Goal: Task Accomplishment & Management: Complete application form

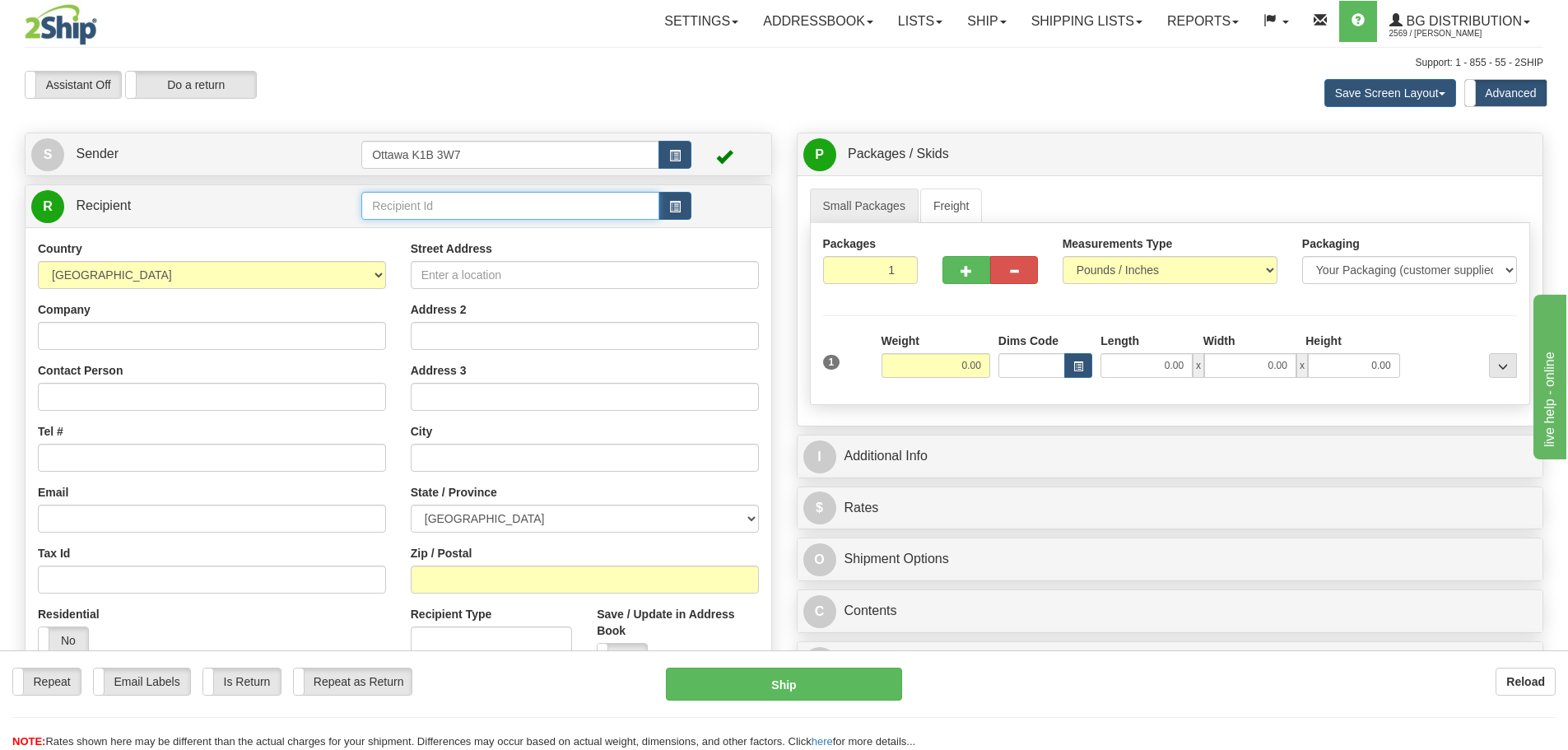
click at [449, 213] on input "text" at bounding box center [510, 206] width 298 height 28
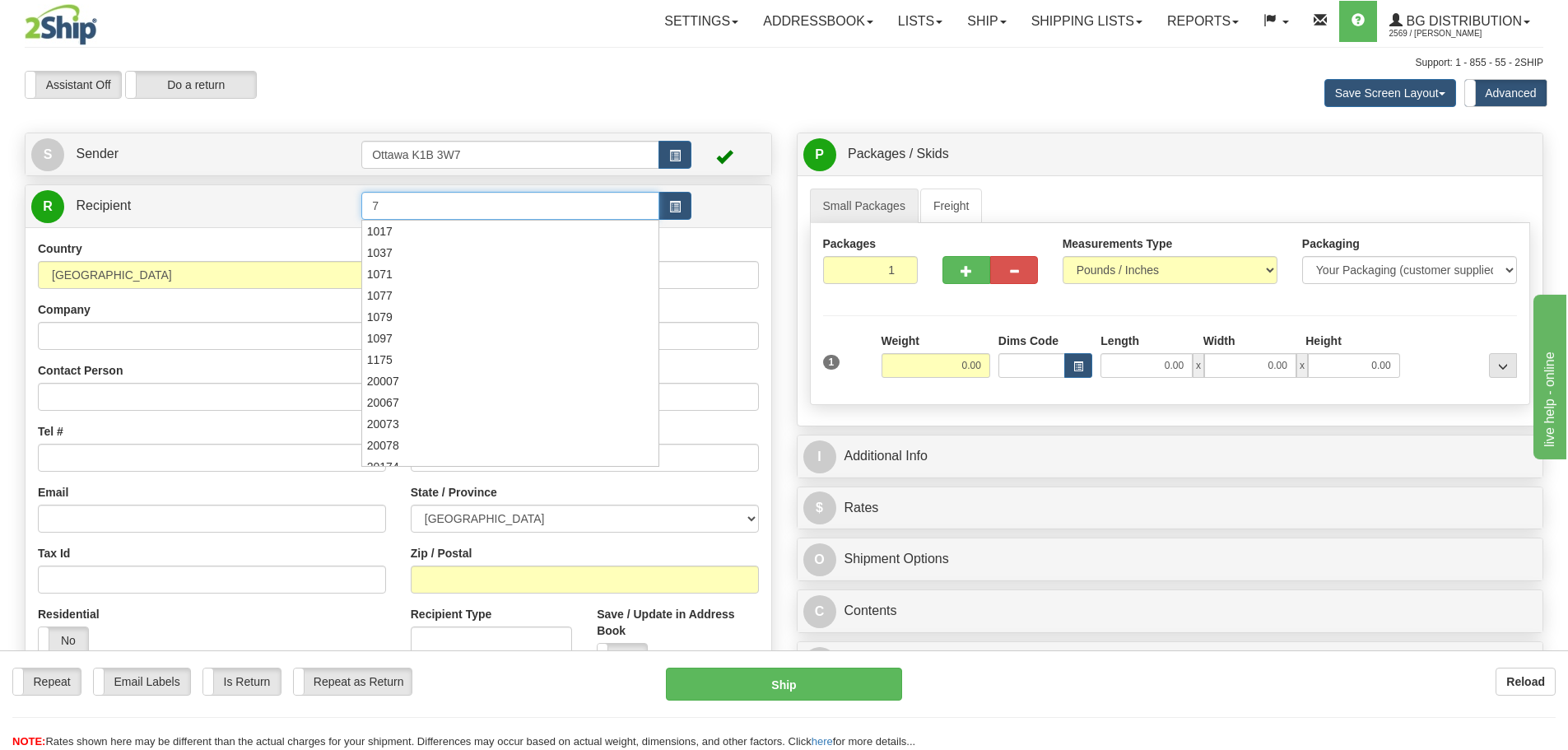
type input "7"
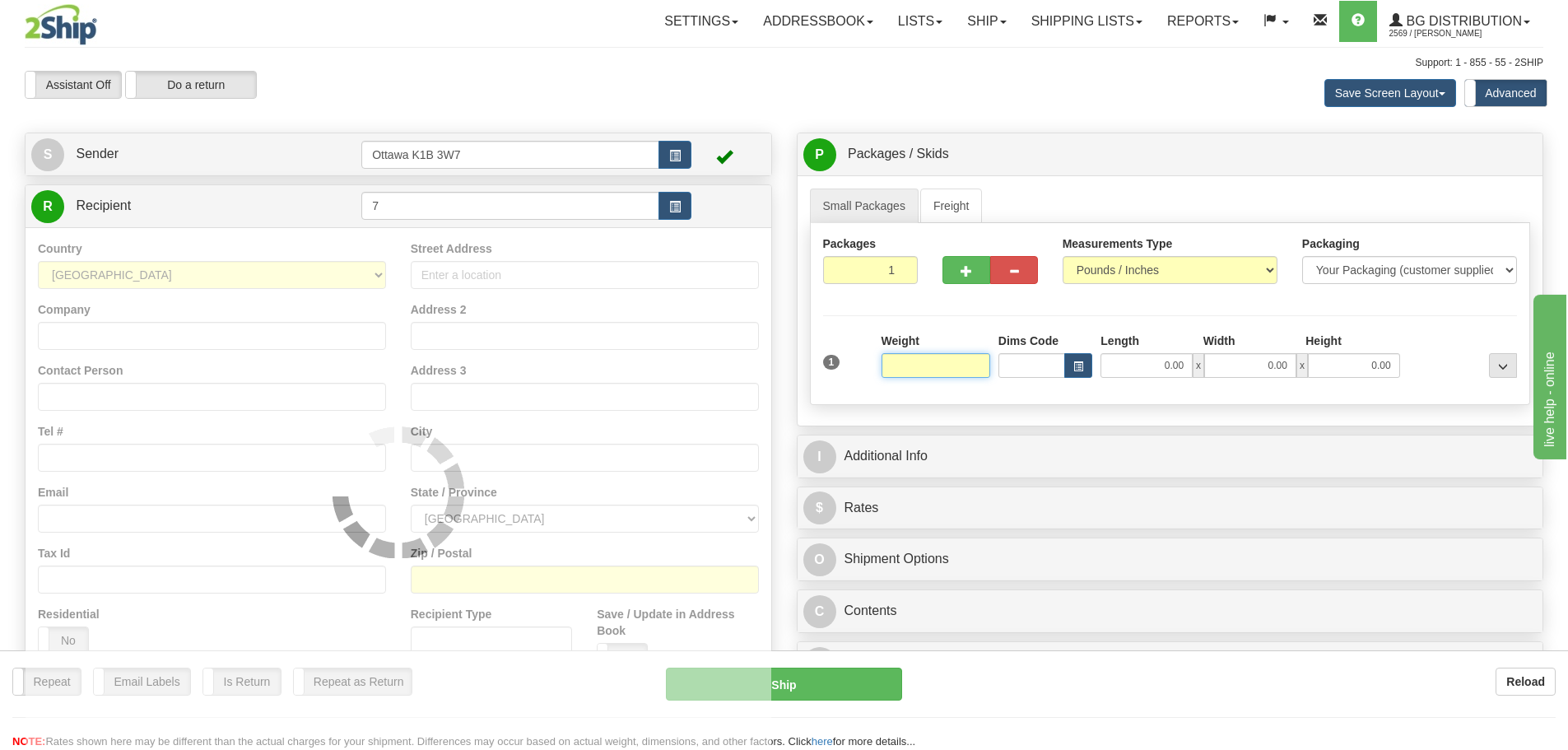
click at [568, 113] on div "Assistant On Assistant Off Do a return Do a return Previous Next Save Screen La…" at bounding box center [784, 93] width 1543 height 44
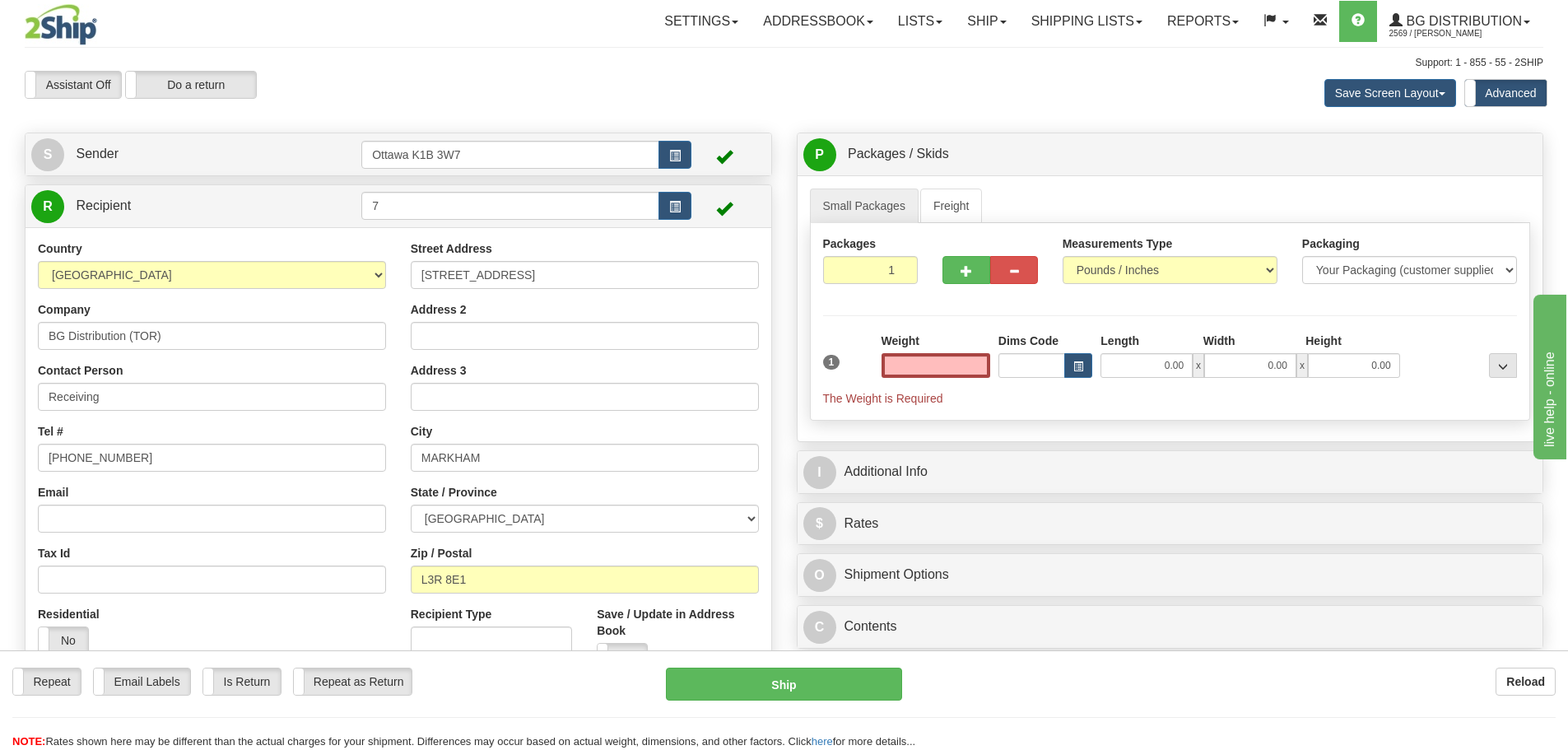
type input "0.00"
drag, startPoint x: 872, startPoint y: 271, endPoint x: 989, endPoint y: 318, distance: 126.1
click at [982, 313] on div "Packages 1 1 Measurements Type" at bounding box center [1170, 321] width 721 height 197
type input "8"
click at [970, 302] on div "Packages 8 1 Measurements Type" at bounding box center [1170, 321] width 721 height 197
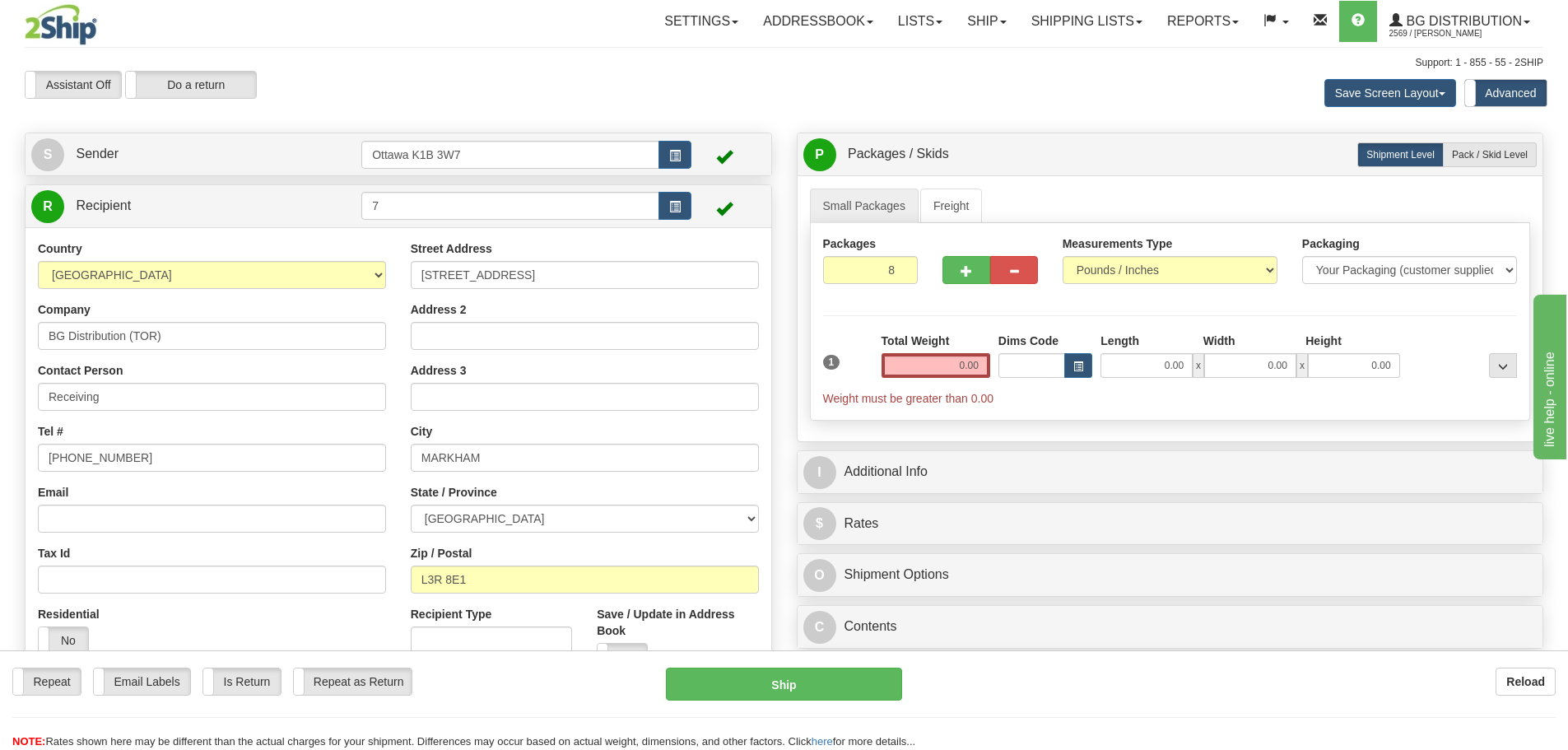
click at [1109, 332] on label "Length" at bounding box center [1119, 340] width 38 height 16
click at [1109, 353] on input "0.00" at bounding box center [1146, 365] width 92 height 25
type input "0.00"
click at [1470, 161] on label "Pack / Skid Level Pack.." at bounding box center [1490, 154] width 94 height 25
radio input "true"
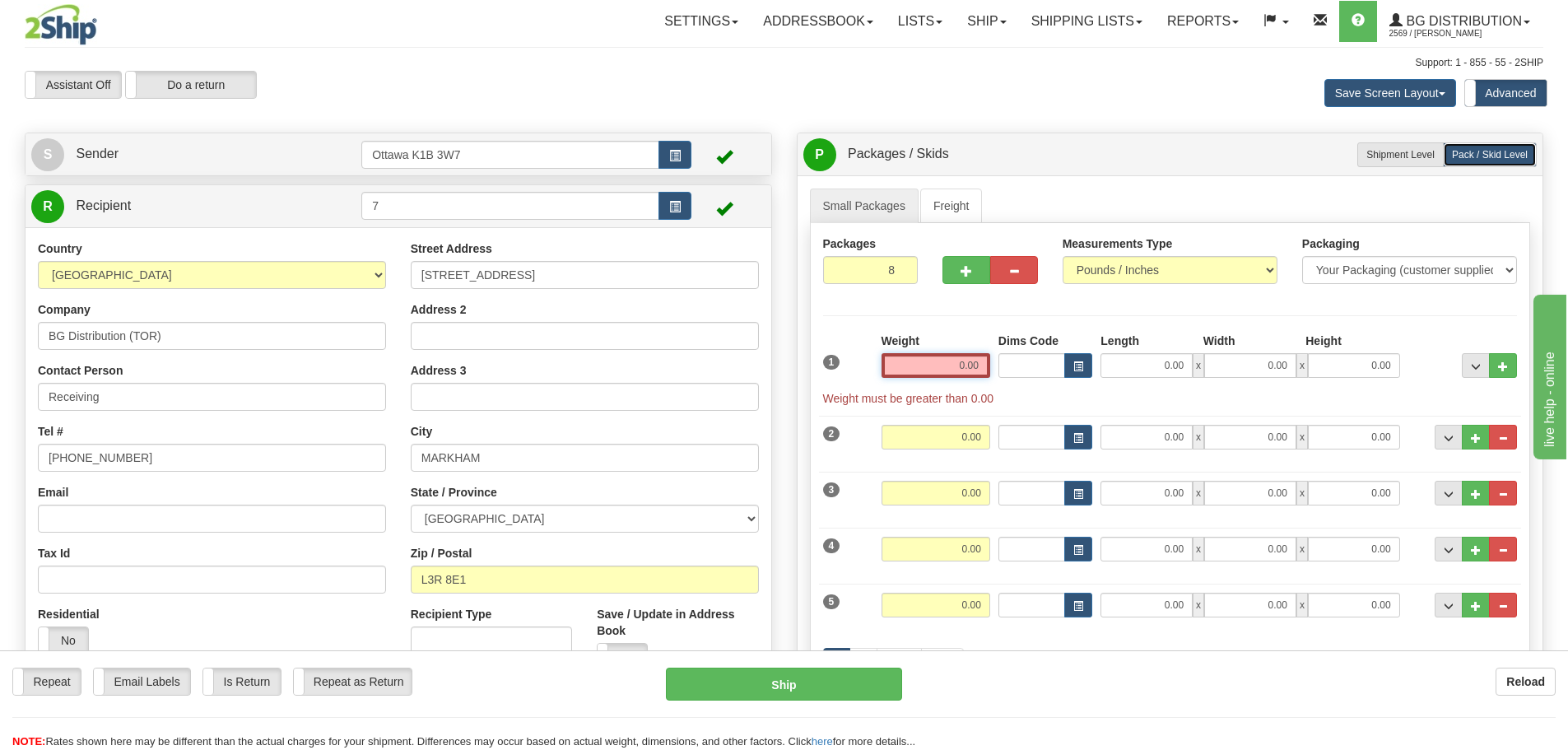
click at [918, 372] on input "0.00" at bounding box center [936, 365] width 109 height 25
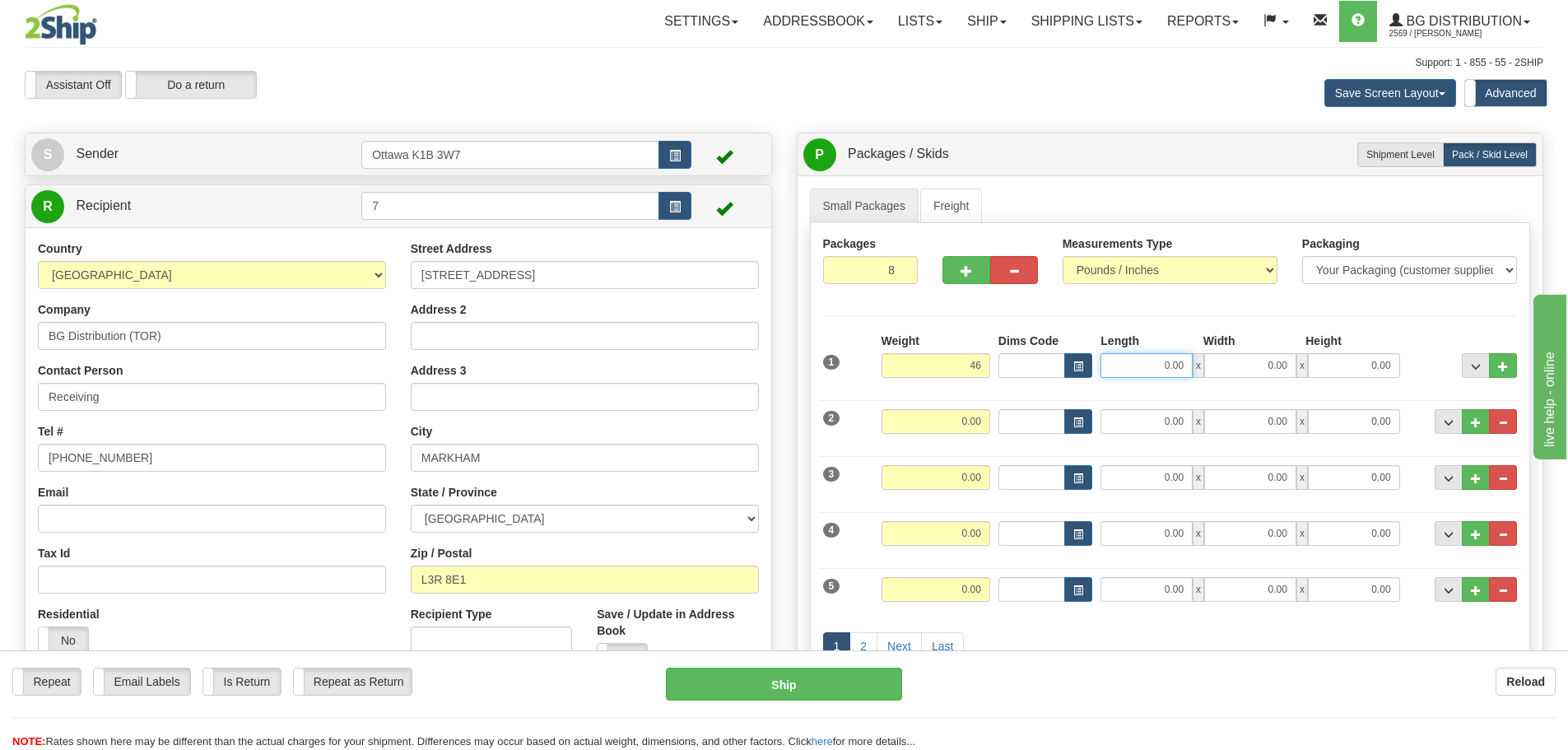
type input "46.00"
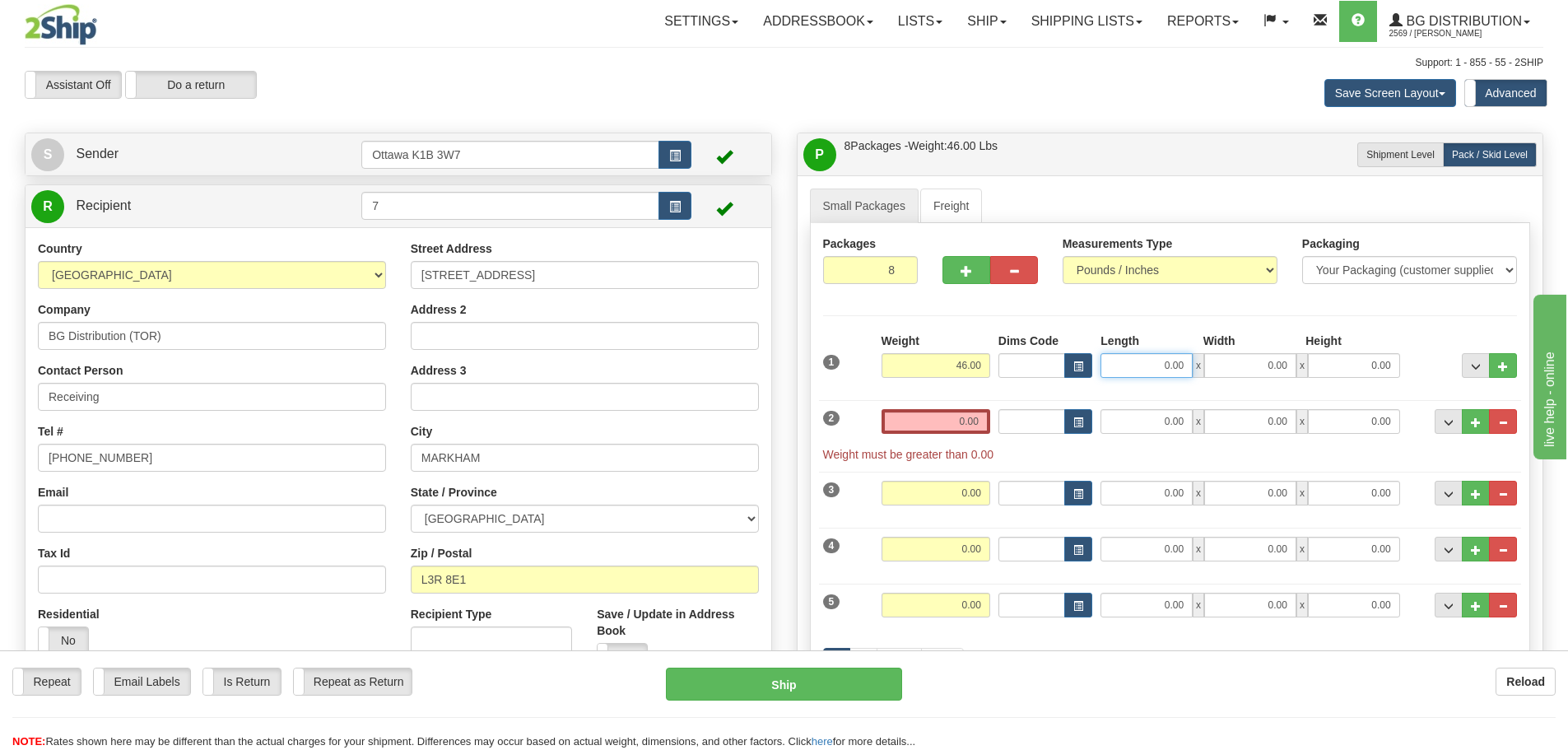
click at [1129, 367] on input "0.00" at bounding box center [1146, 365] width 92 height 25
type input "0.00"
click at [928, 419] on input "0.00" at bounding box center [936, 421] width 109 height 25
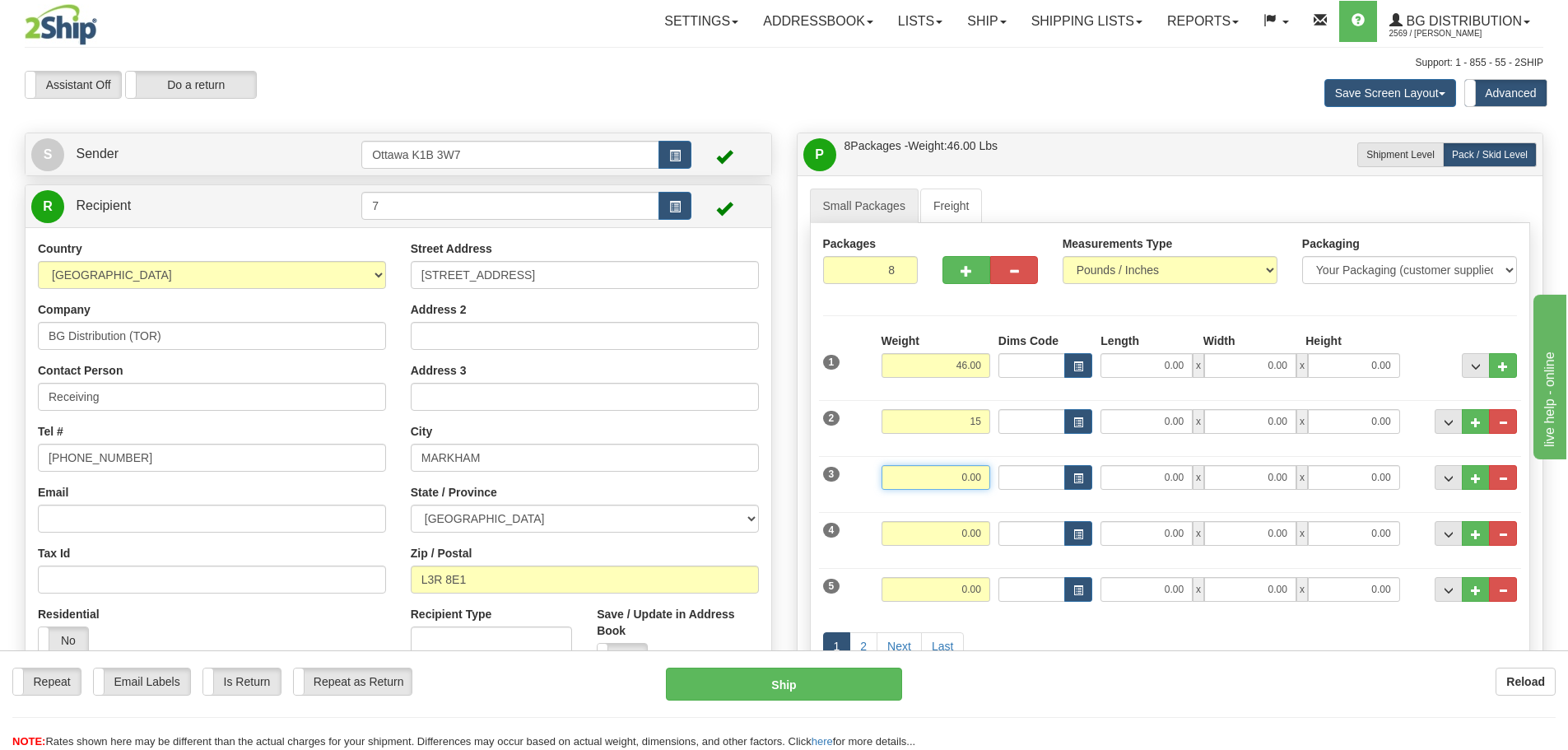
type input "15.00"
click at [976, 483] on input "0.00" at bounding box center [936, 477] width 109 height 25
type input "23.00"
drag, startPoint x: 1138, startPoint y: 631, endPoint x: 1013, endPoint y: 586, distance: 132.9
click at [1138, 631] on div "1 2 Next Last" at bounding box center [1170, 648] width 703 height 65
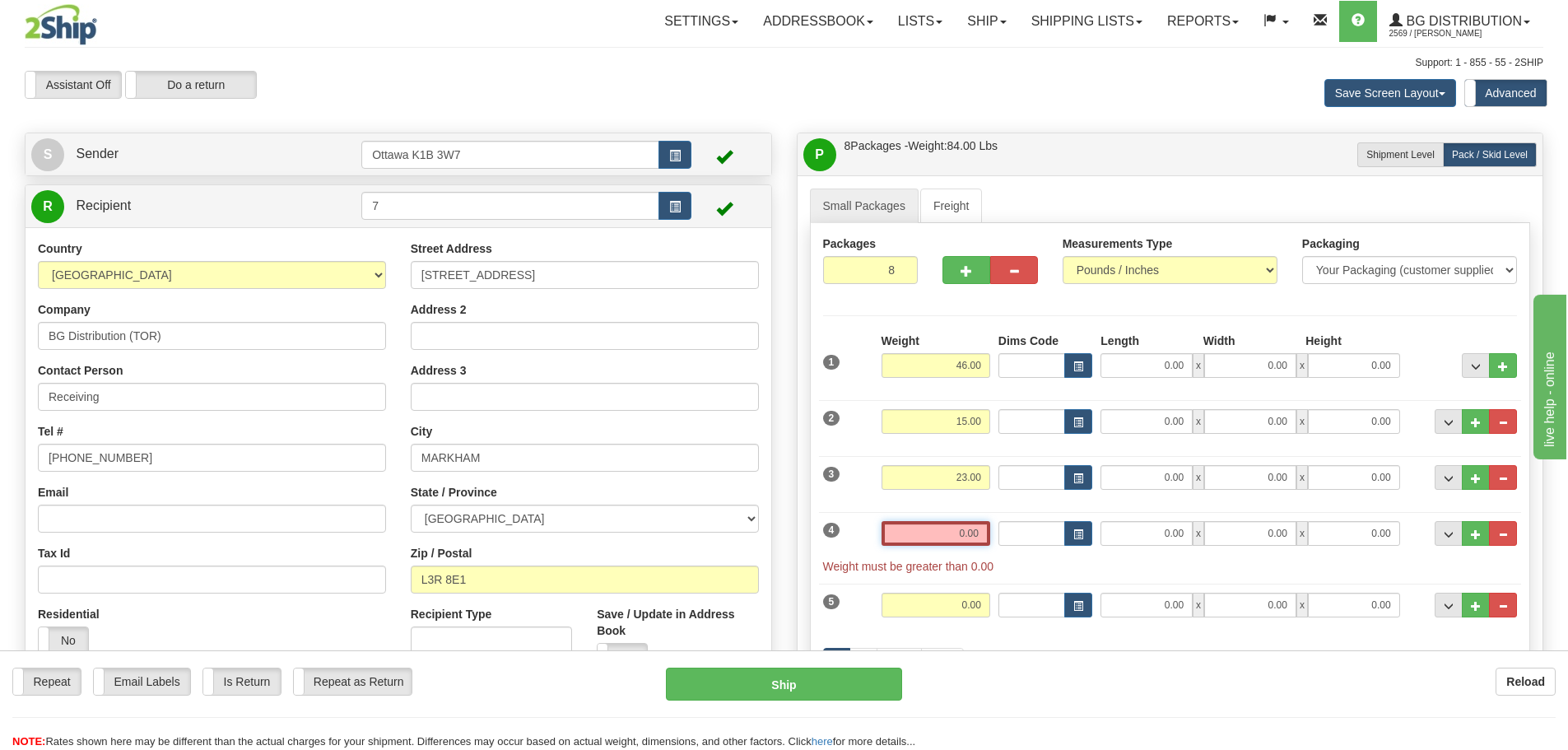
click at [952, 530] on input "0.00" at bounding box center [936, 533] width 109 height 25
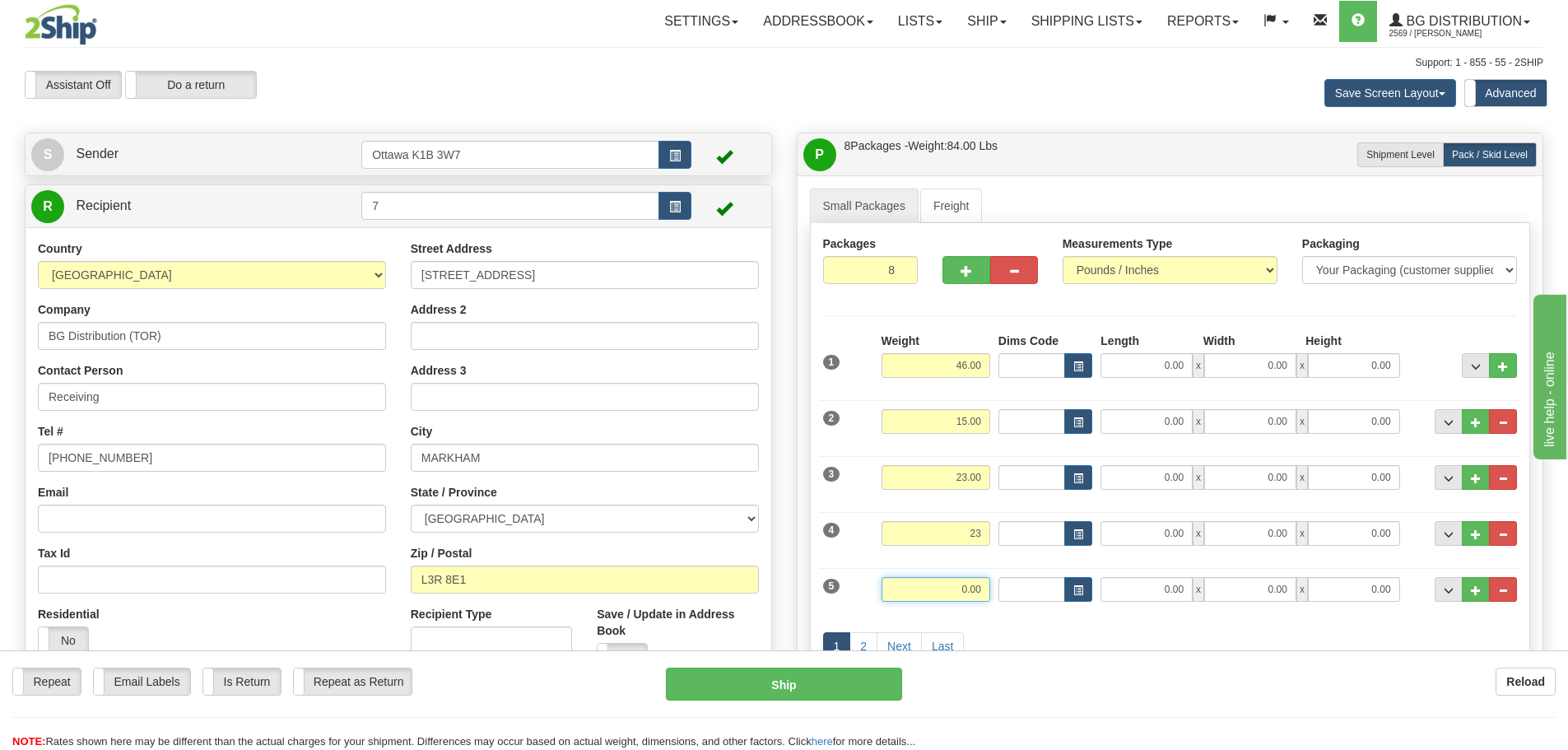
type input "23.00"
click at [977, 594] on input "0.00" at bounding box center [936, 589] width 109 height 25
click at [1039, 612] on div "5 Weight 12 Dims Code Length Width Height x" at bounding box center [1170, 587] width 703 height 55
type input "12.00"
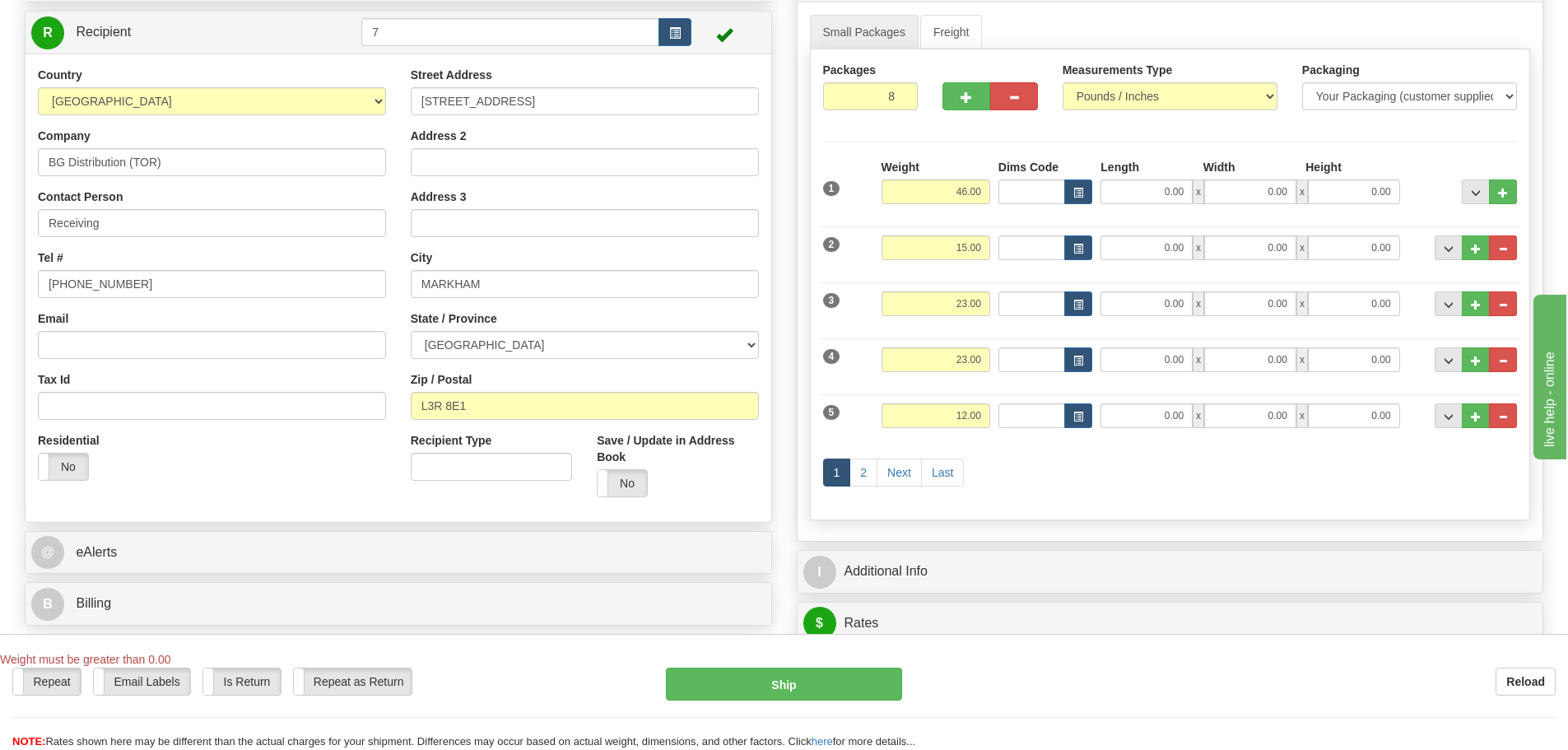
scroll to position [247, 0]
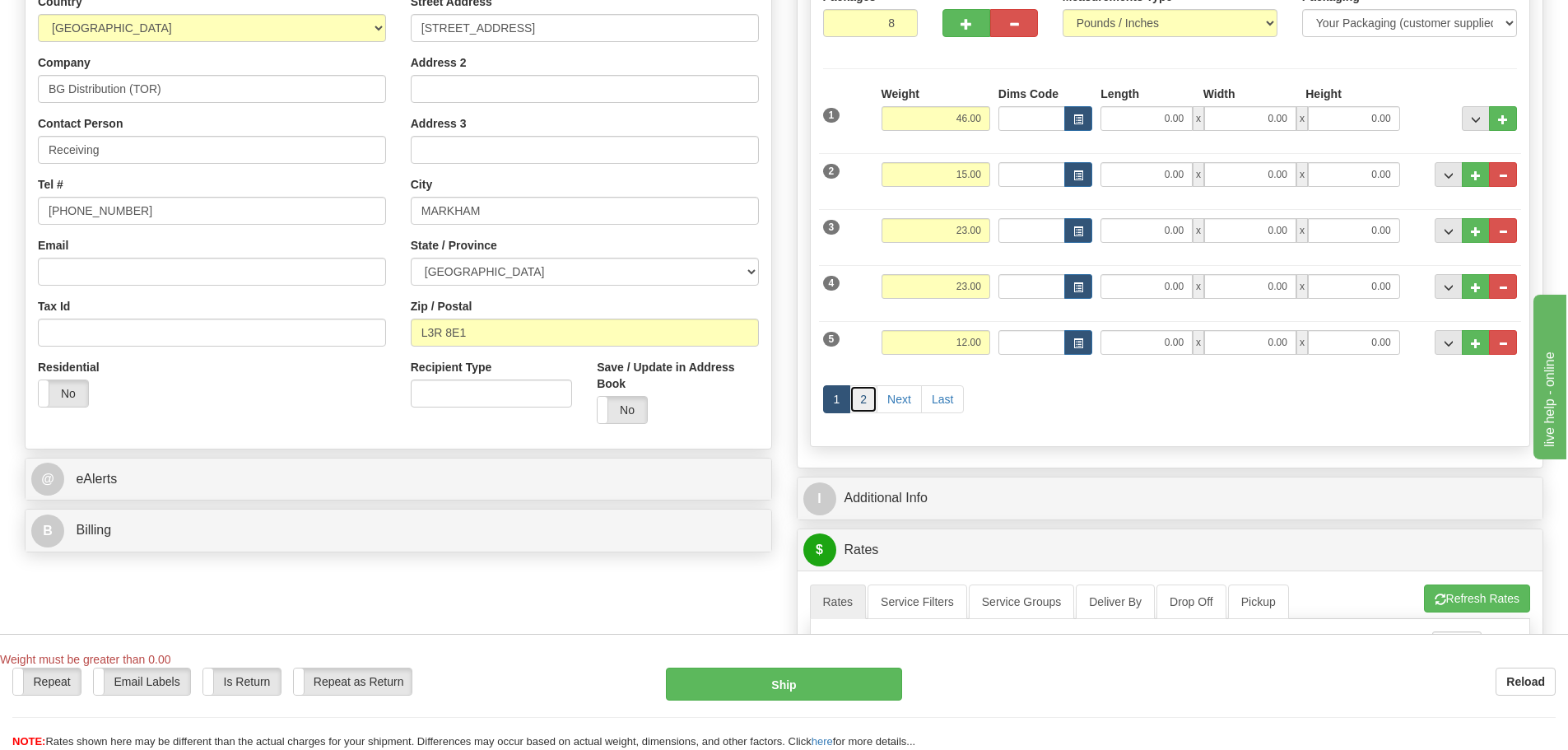
click at [861, 406] on link "2" at bounding box center [863, 399] width 28 height 28
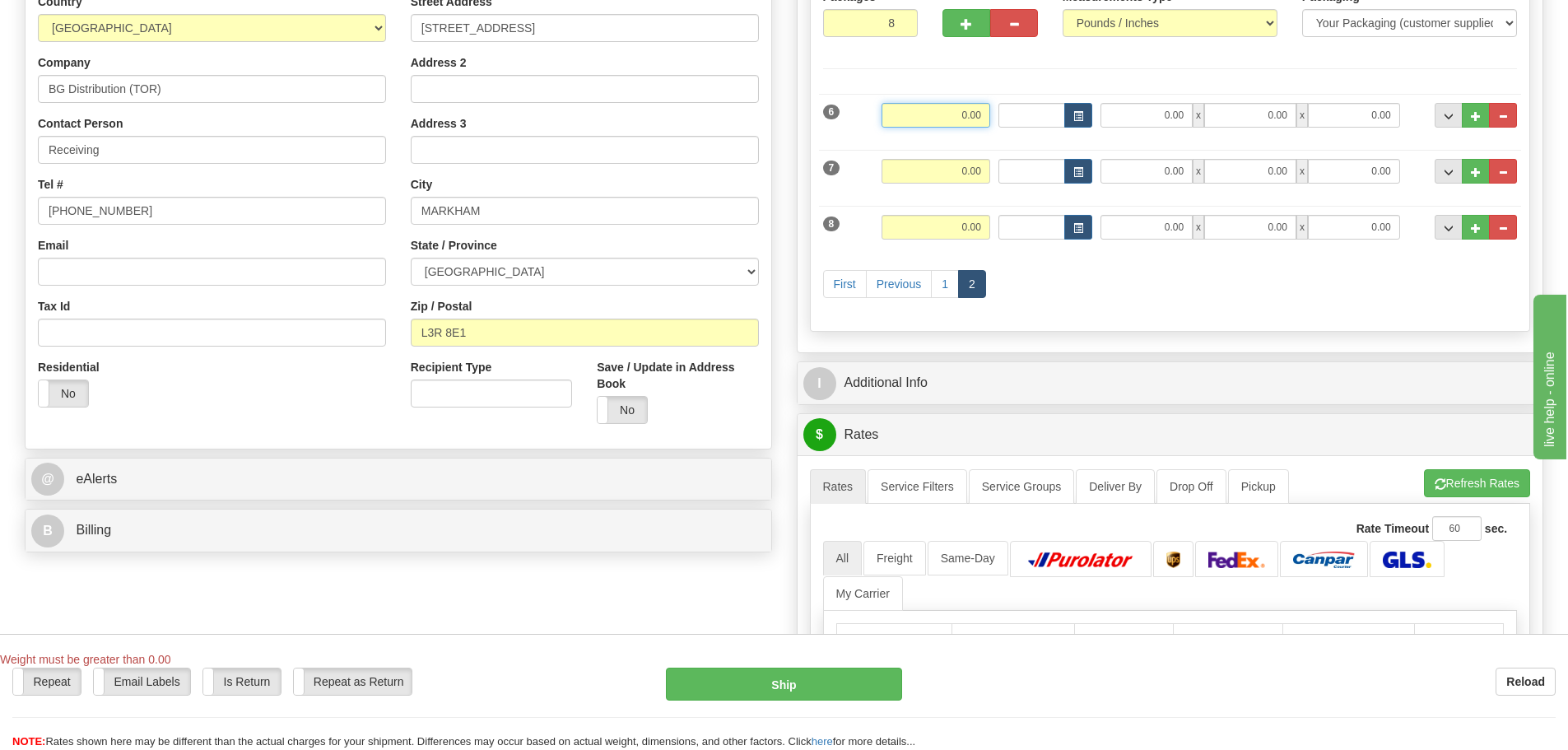
click at [922, 117] on input "0.00" at bounding box center [936, 115] width 109 height 25
type input "1"
type input "27.00"
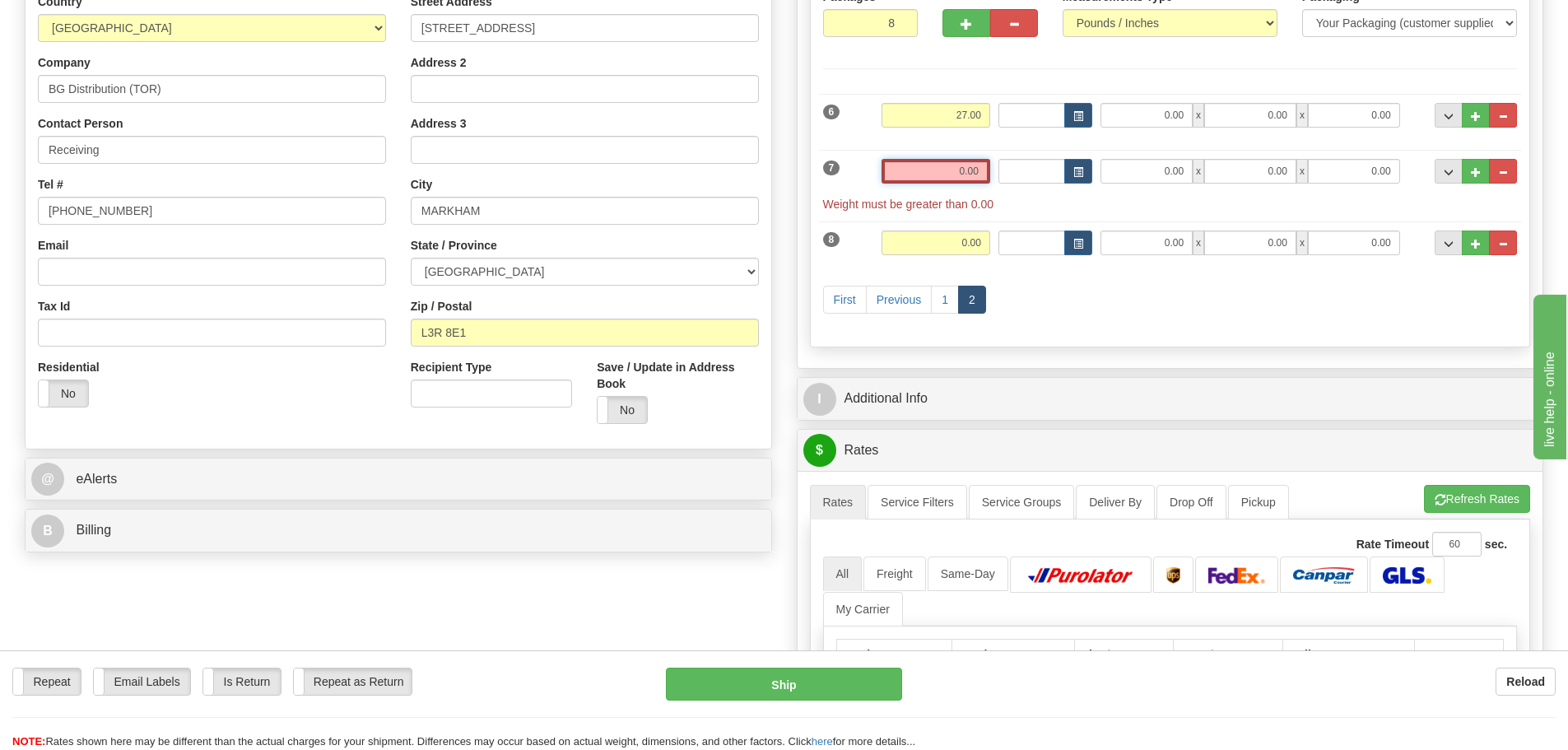
click at [970, 165] on input "0.00" at bounding box center [936, 171] width 109 height 25
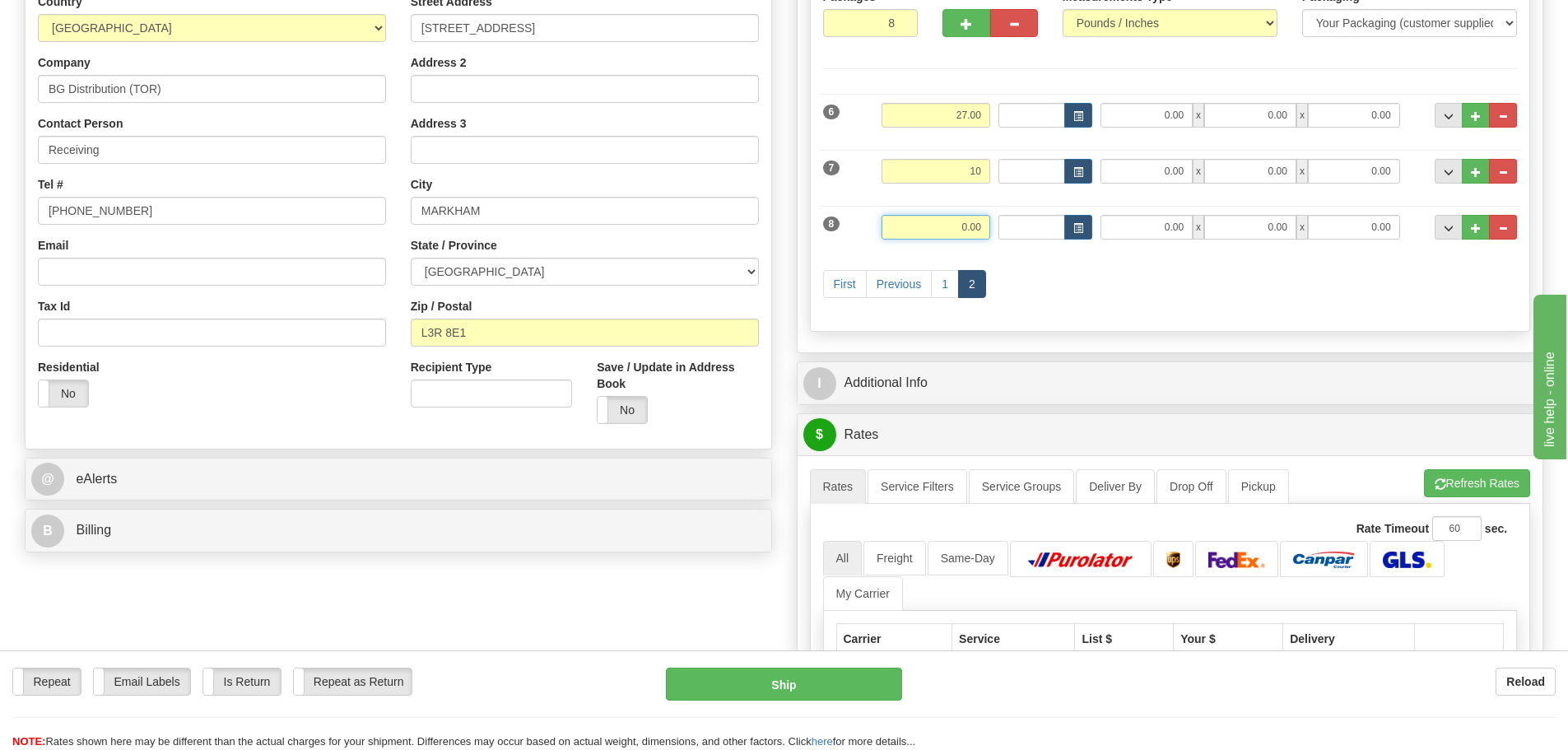
type input "10.00"
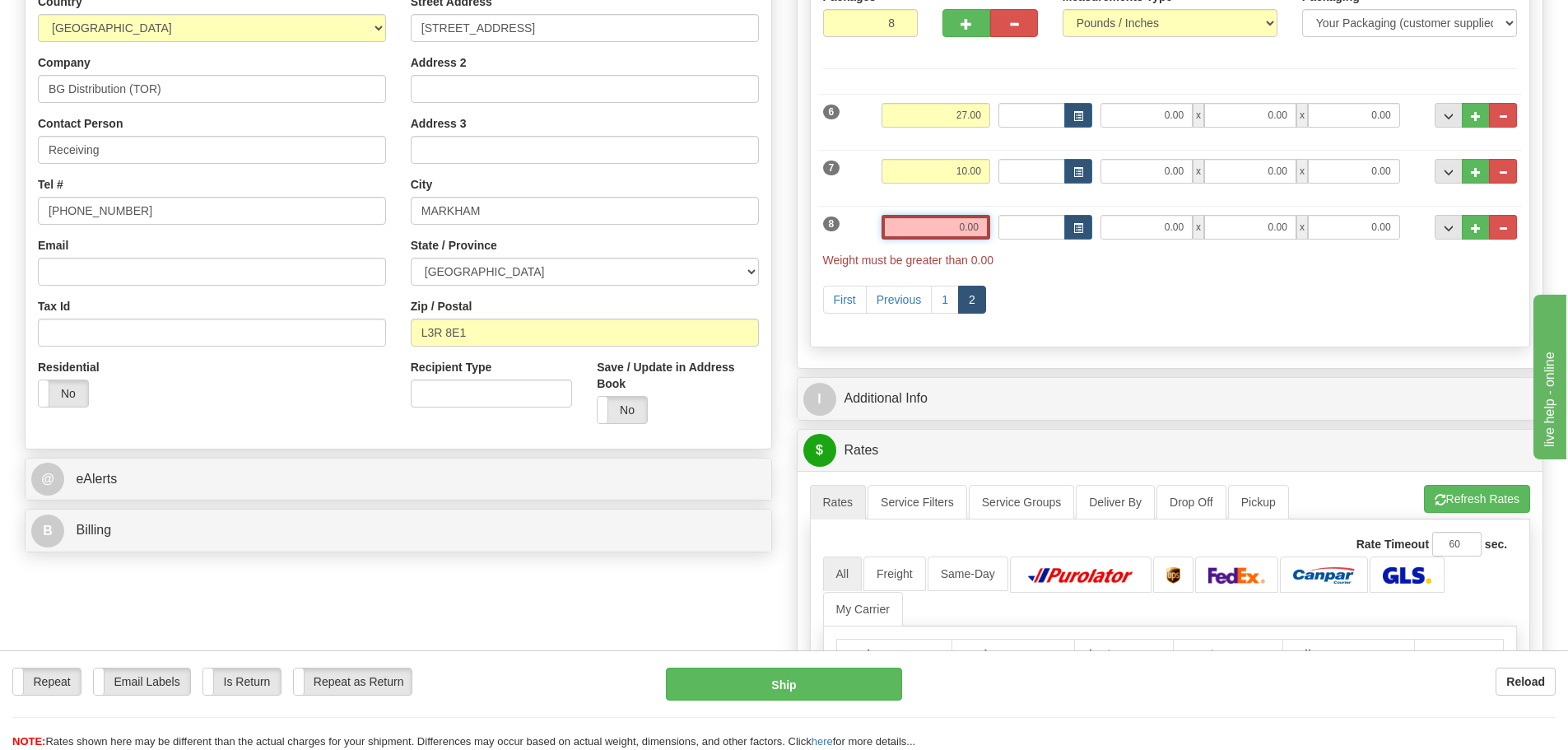
click at [968, 236] on input "0.00" at bounding box center [936, 227] width 109 height 25
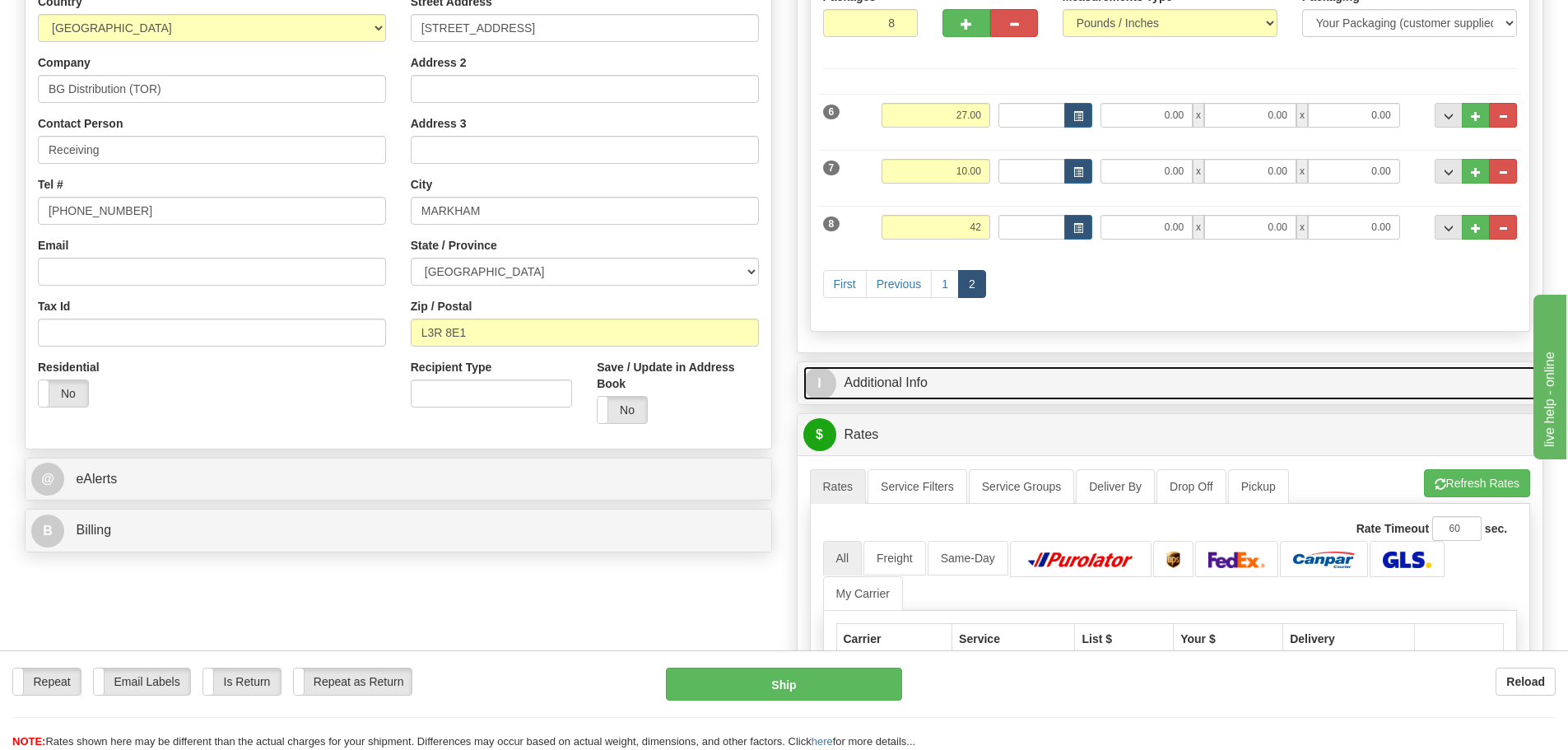
type input "42.00"
drag, startPoint x: 1190, startPoint y: 378, endPoint x: 1182, endPoint y: 381, distance: 8.5
click at [1190, 378] on link "I Additional Info" at bounding box center [1170, 384] width 734 height 34
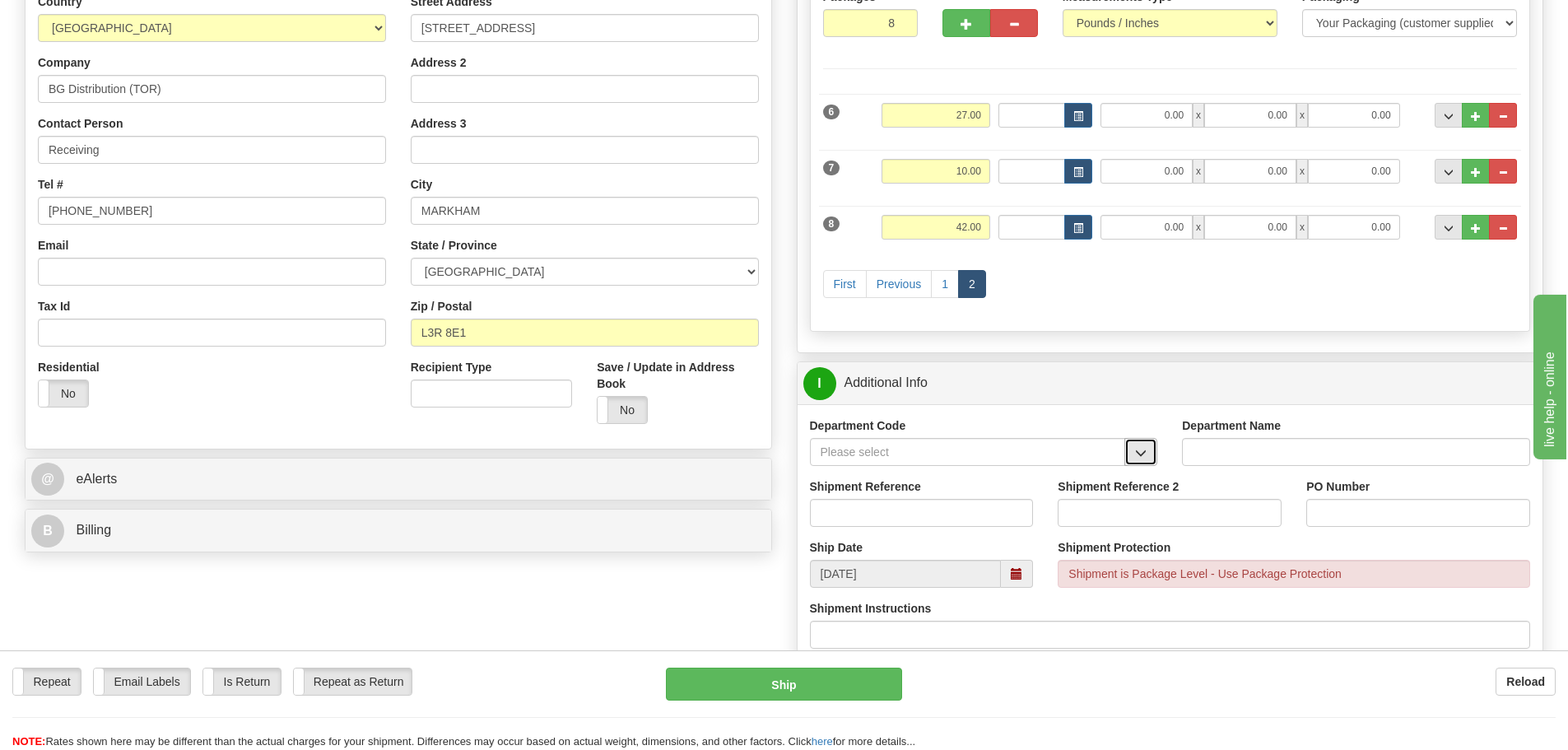
click at [1136, 450] on span "button" at bounding box center [1141, 453] width 12 height 11
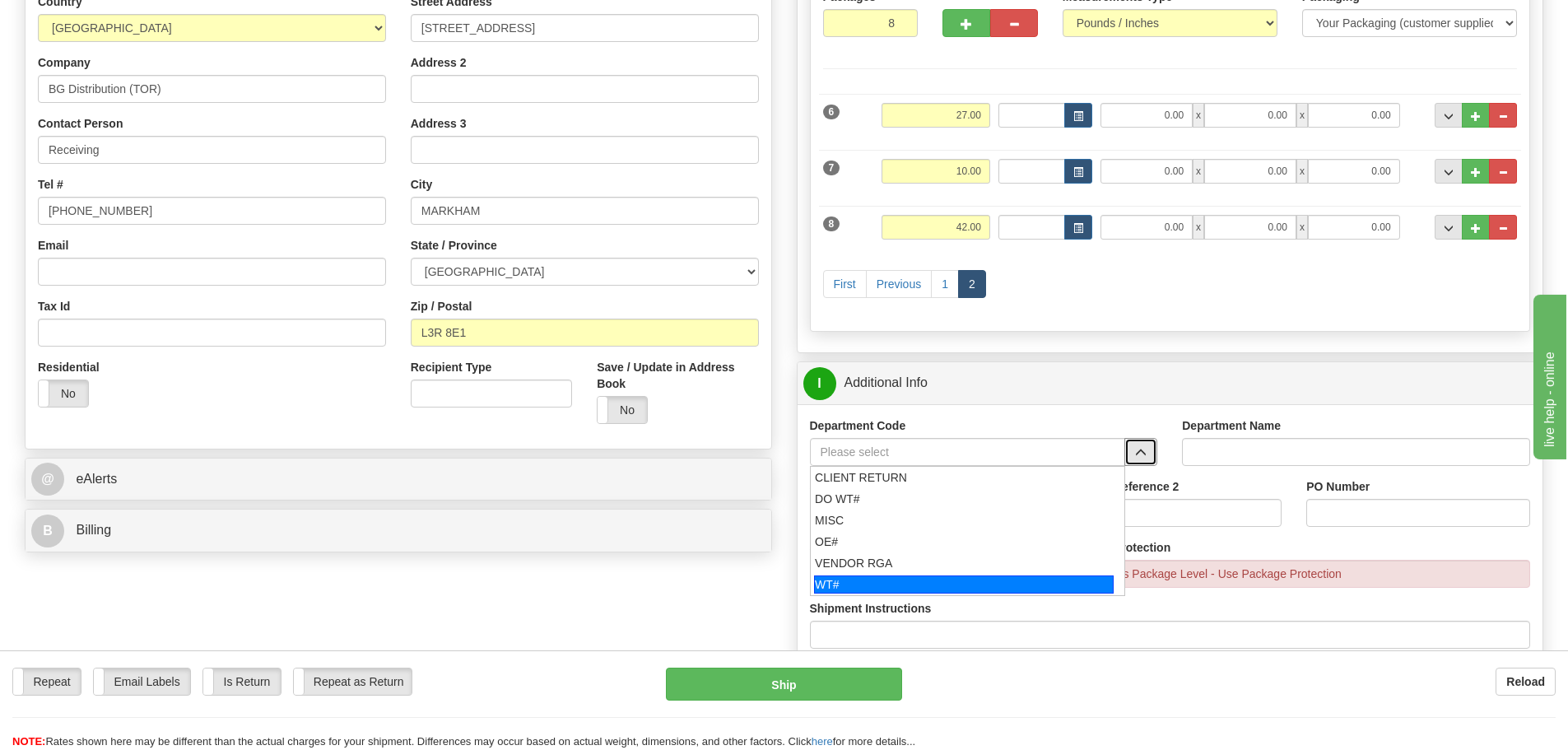
click at [872, 581] on div "WT#" at bounding box center [963, 584] width 299 height 18
type input "WT#"
type input "WAREHOUSE TRANSFERS"
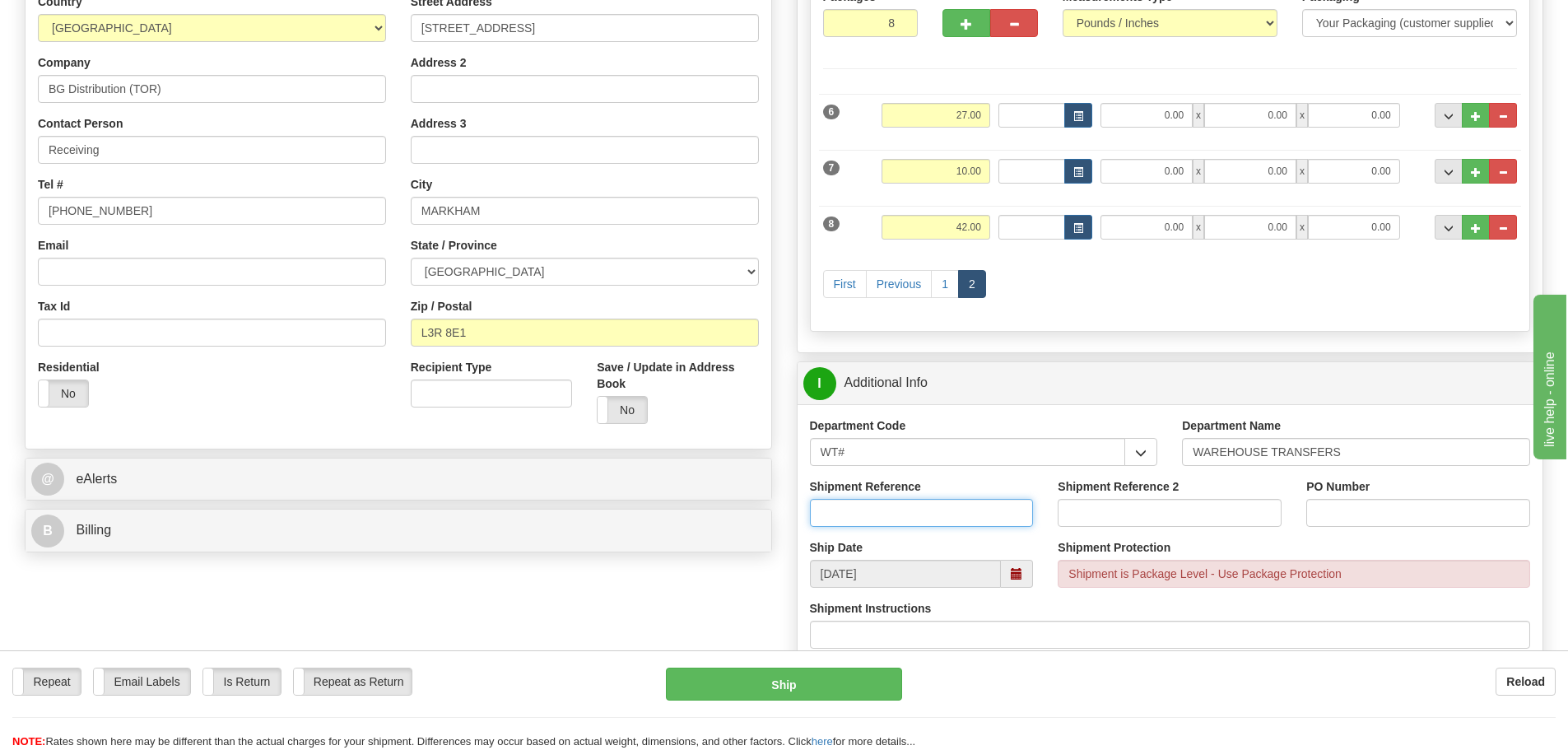
click at [859, 519] on input "Shipment Reference" at bounding box center [921, 513] width 224 height 28
type input "167835-00"
type input "167867-00"
click at [1347, 520] on input "PO Number" at bounding box center [1417, 513] width 224 height 28
type input "N/A"
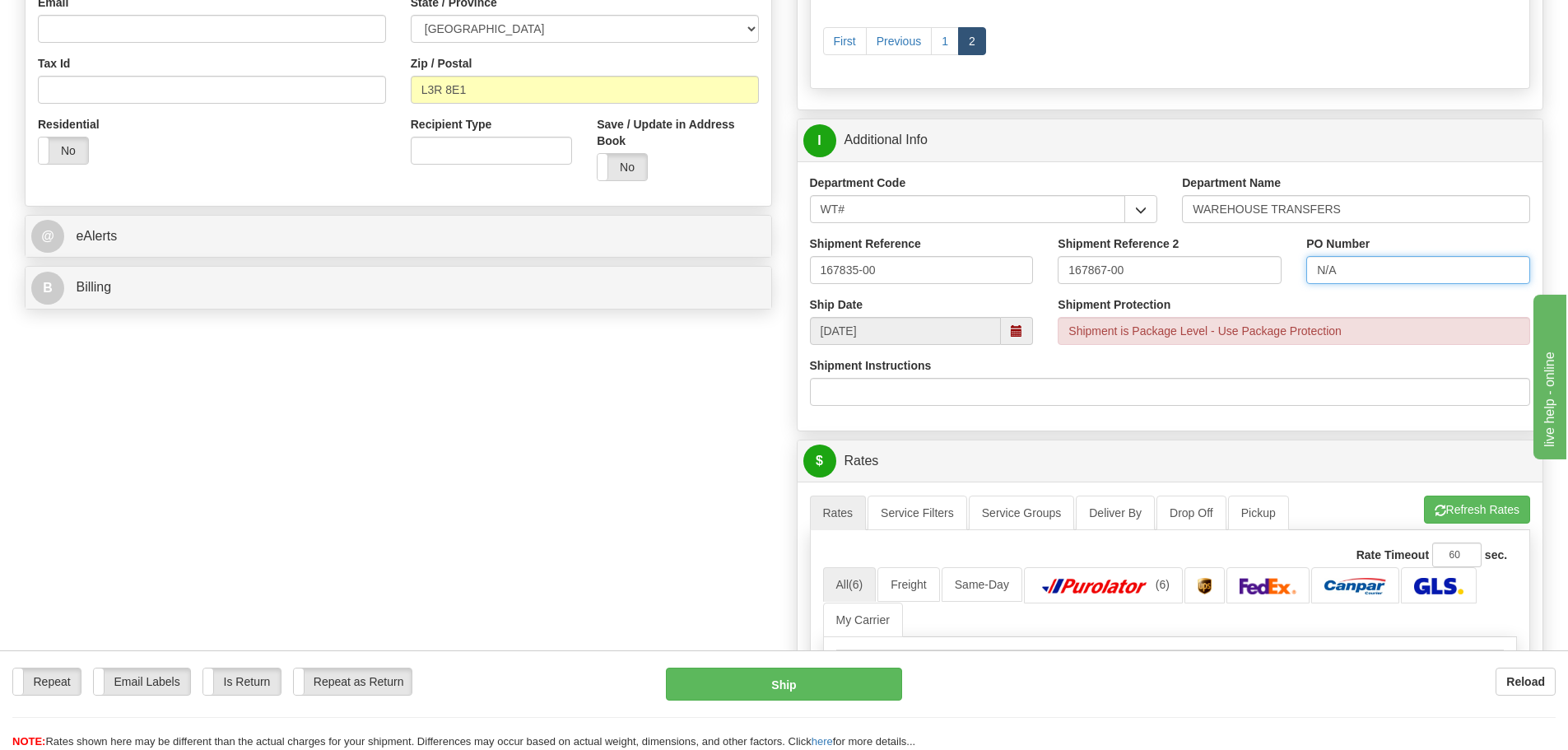
scroll to position [658, 0]
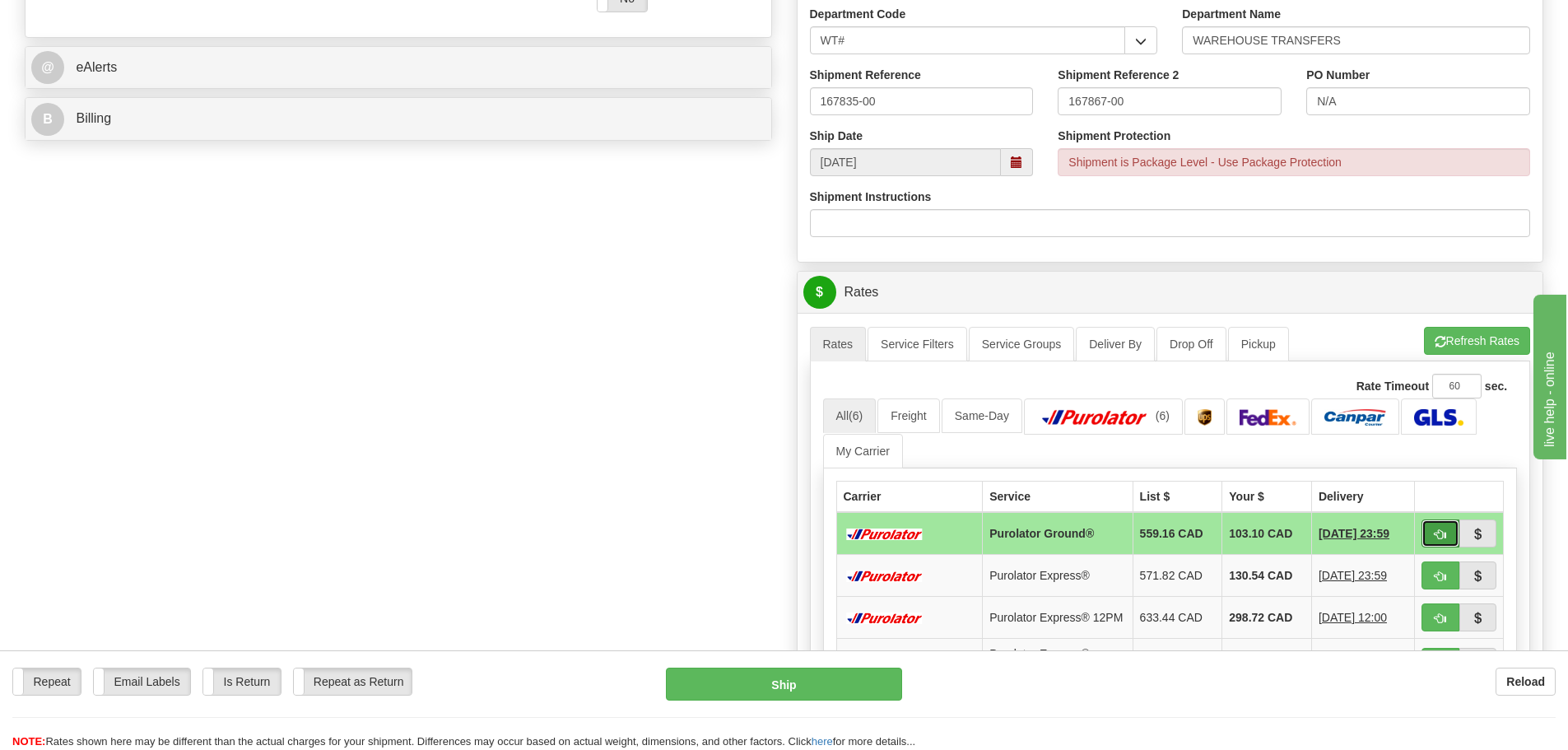
click at [1440, 543] on button "button" at bounding box center [1440, 533] width 38 height 28
type input "260"
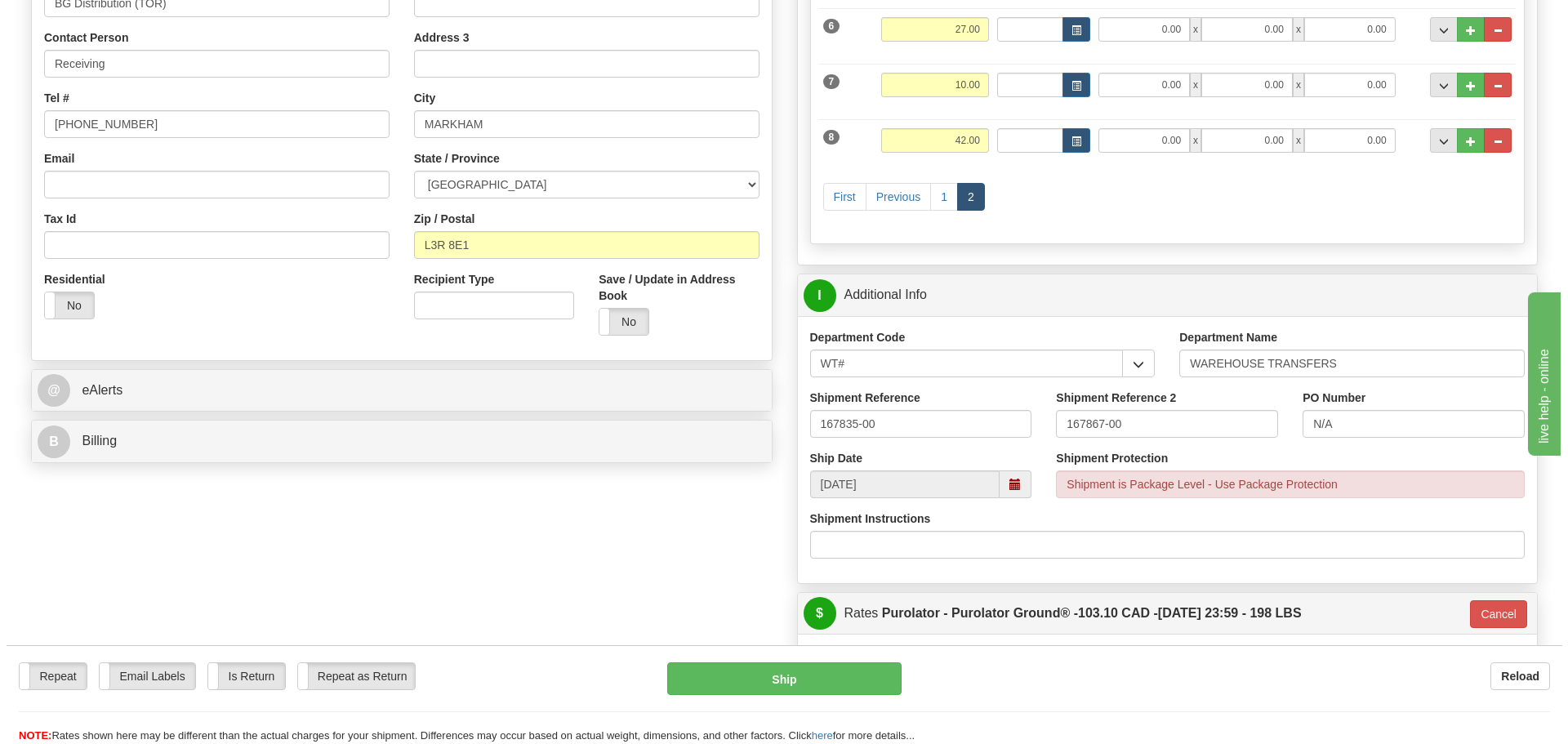
scroll to position [326, 0]
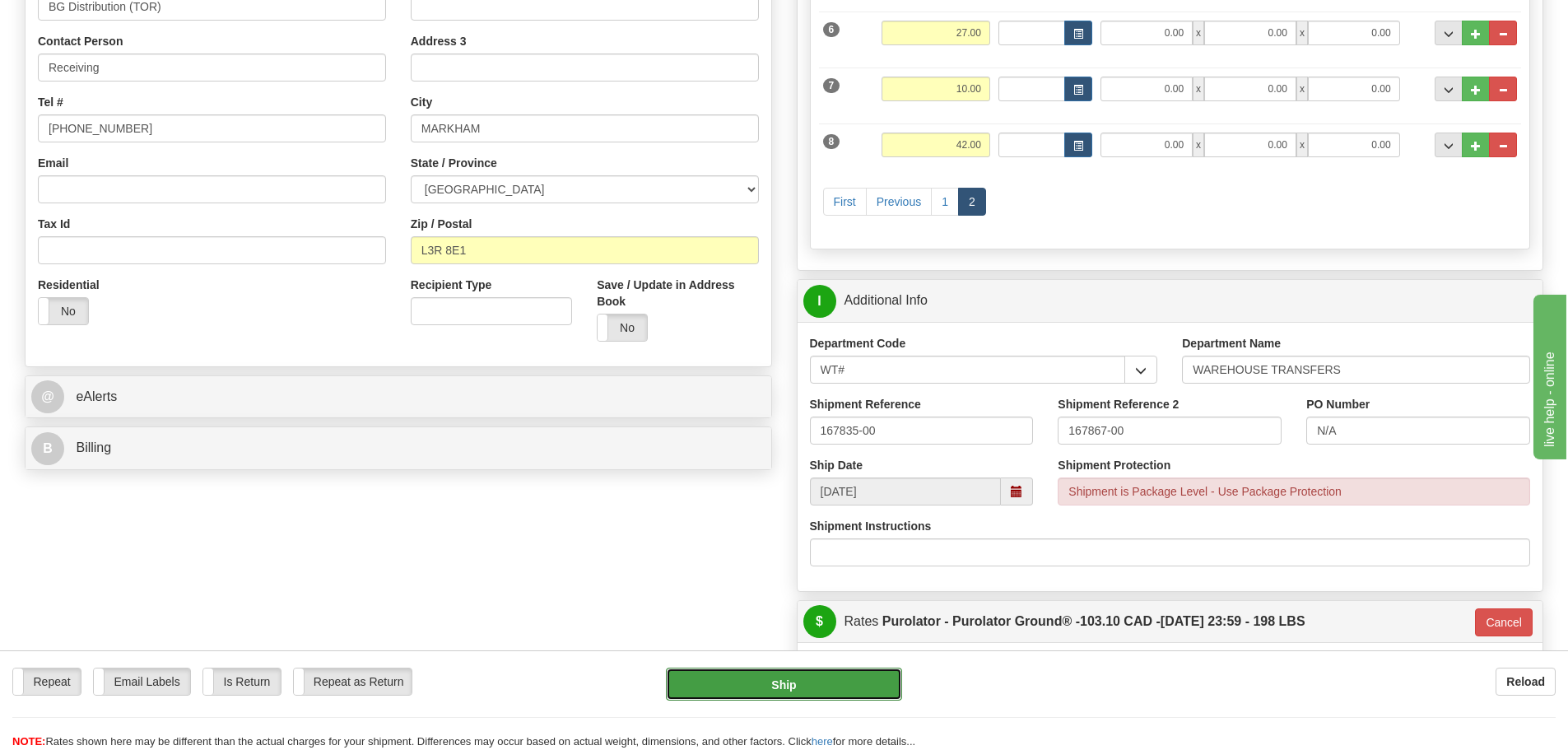
click at [825, 681] on button "Ship" at bounding box center [784, 684] width 236 height 33
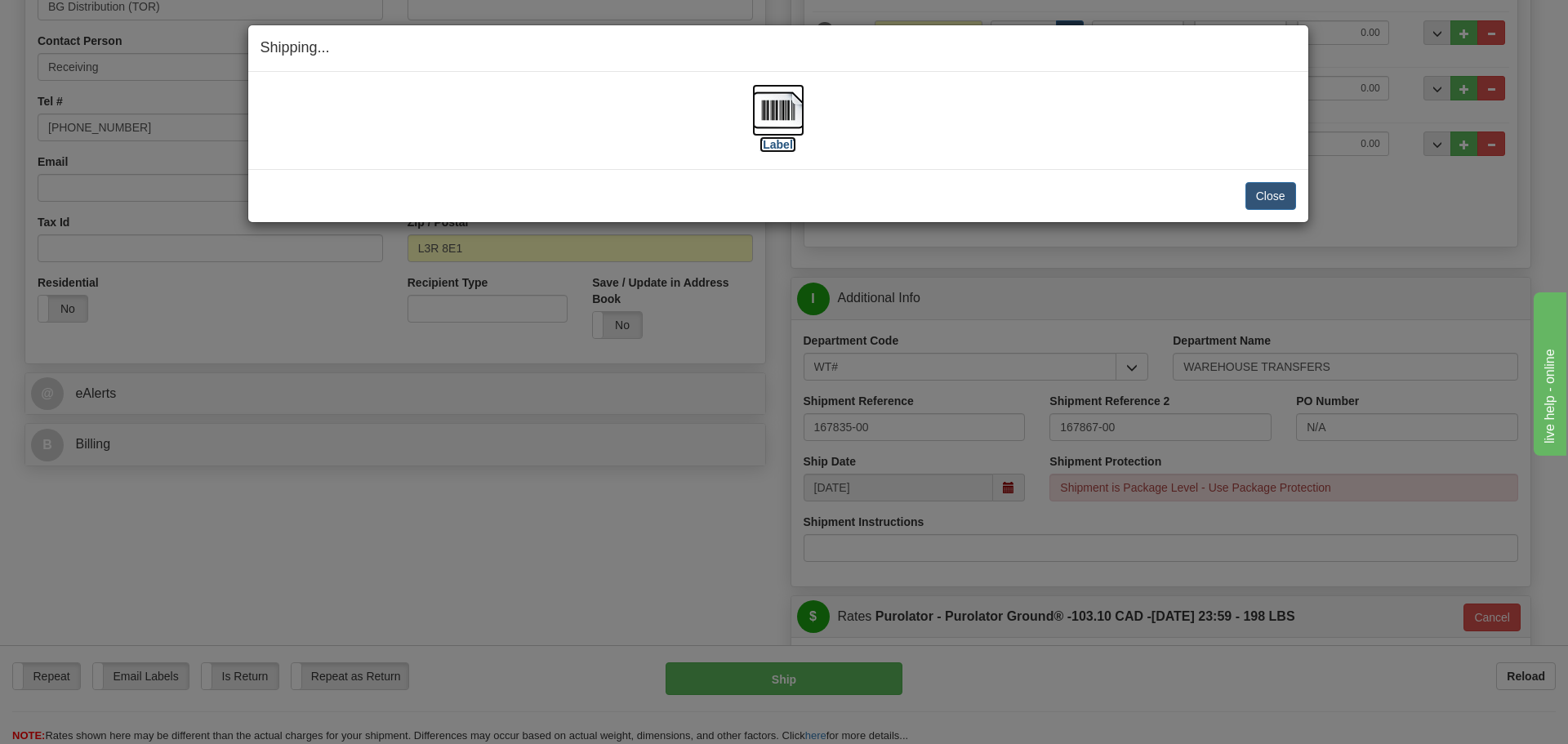
click at [774, 137] on label "[Label]" at bounding box center [778, 144] width 38 height 16
click at [1276, 202] on button "Close" at bounding box center [1271, 196] width 51 height 28
